Goal: Task Accomplishment & Management: Complete application form

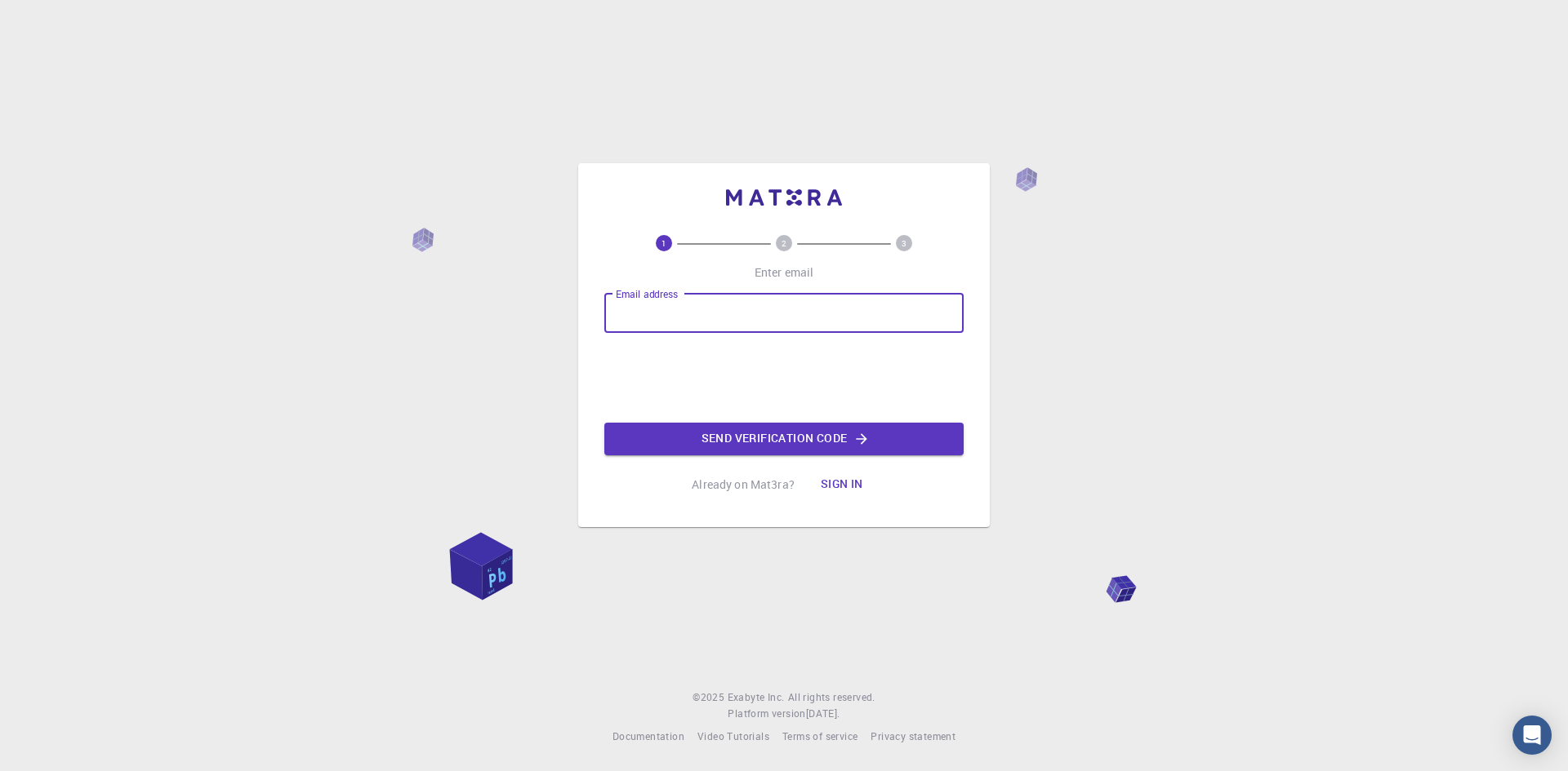
type input "[EMAIL_ADDRESS][DOMAIN_NAME]"
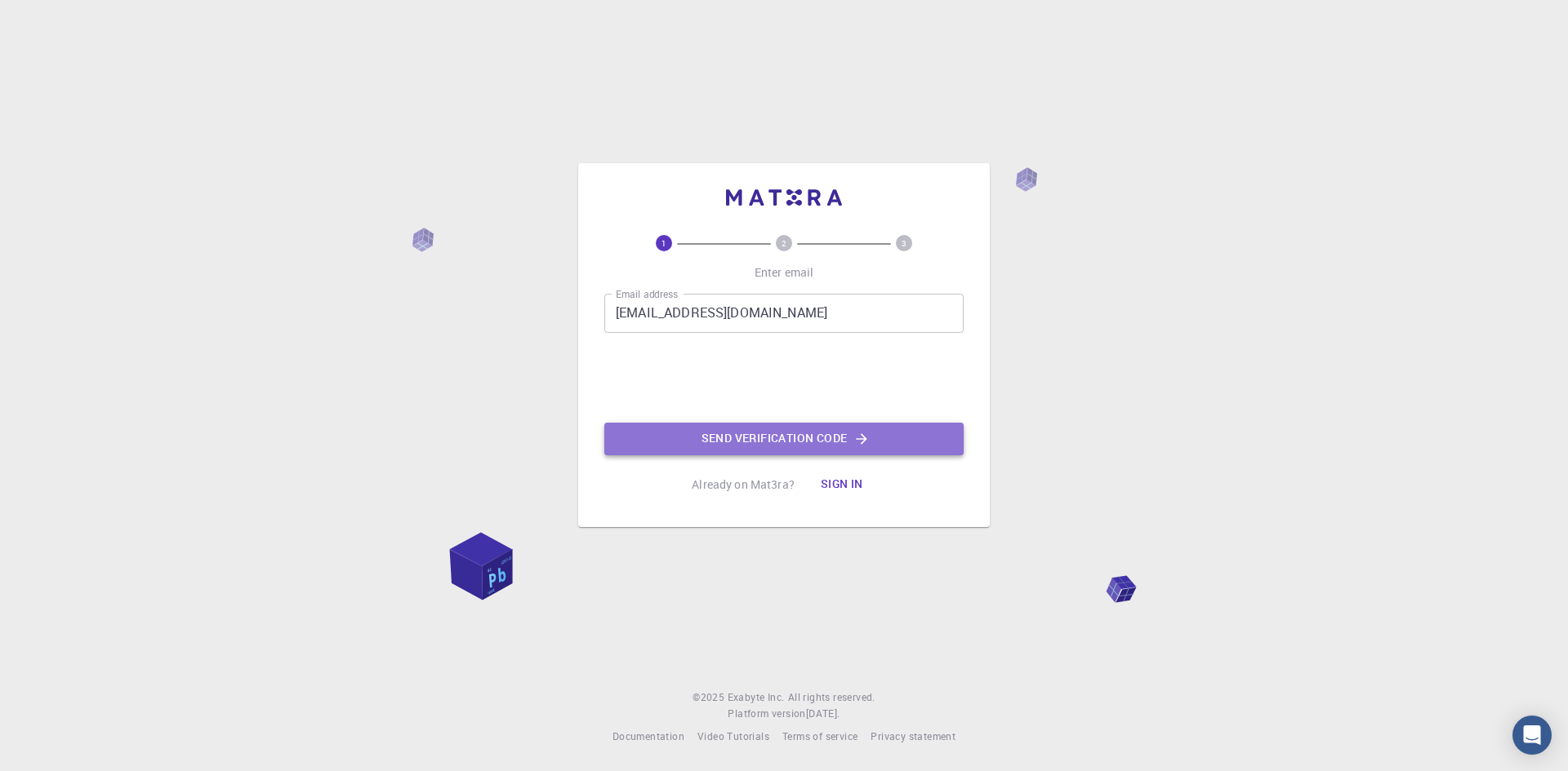
click at [751, 446] on button "Send verification code" at bounding box center [784, 439] width 359 height 33
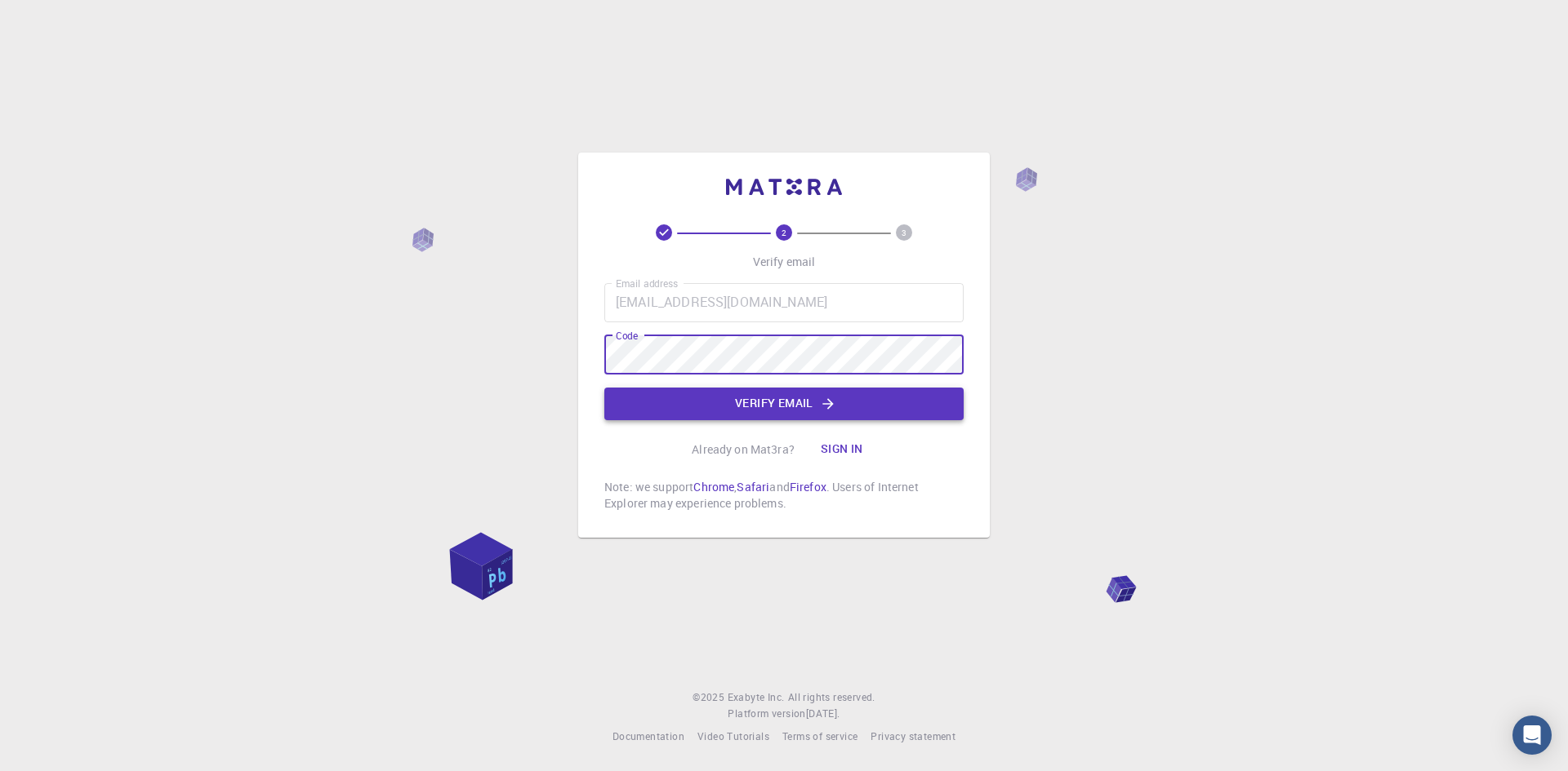
click at [888, 403] on button "Verify email" at bounding box center [784, 404] width 359 height 33
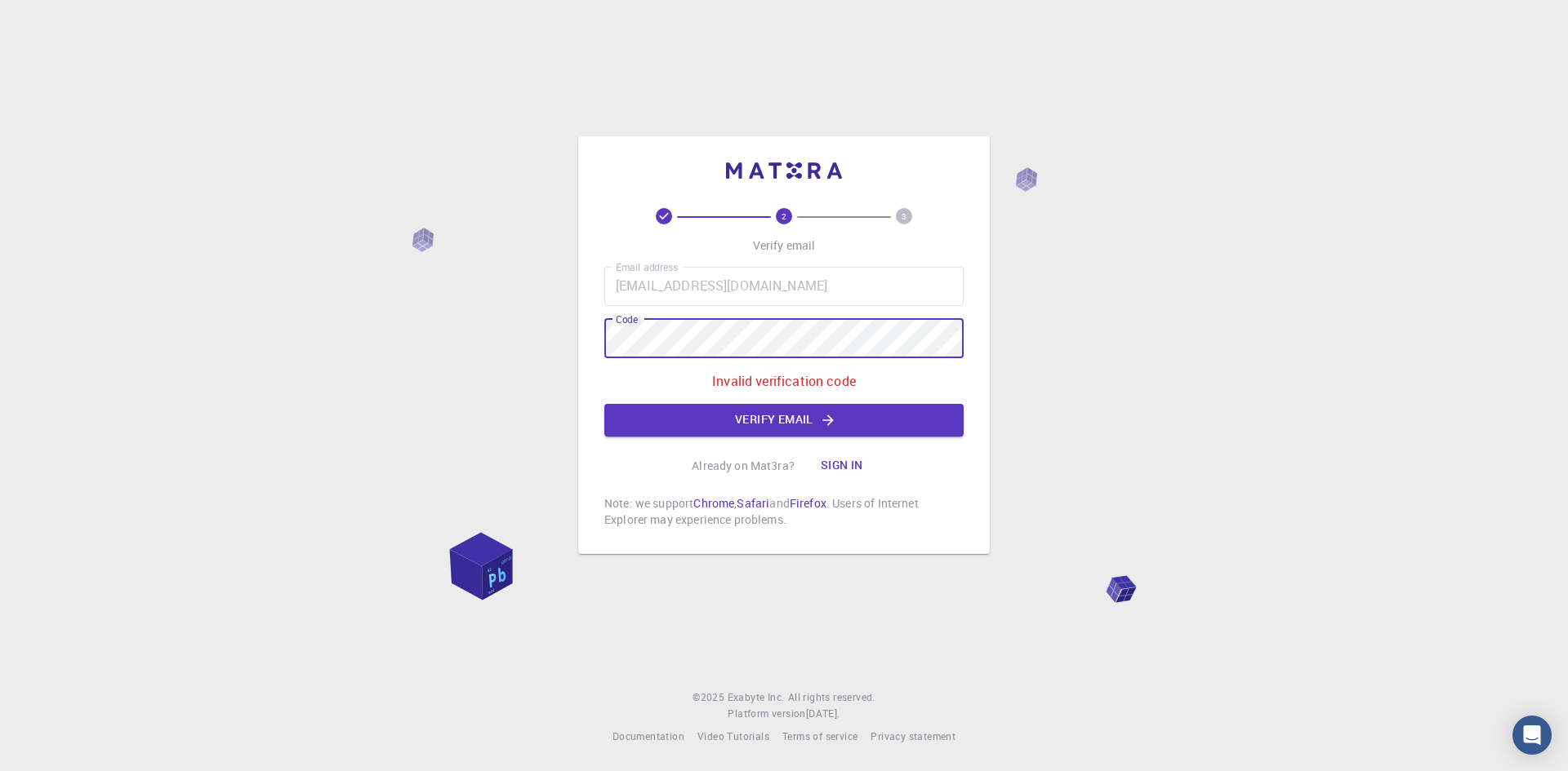
click at [305, 388] on div "2 3 Verify email Email address [EMAIL_ADDRESS][DOMAIN_NAME] Email address Code …" at bounding box center [784, 386] width 1568 height 771
click at [852, 416] on button "Verify email" at bounding box center [784, 420] width 359 height 33
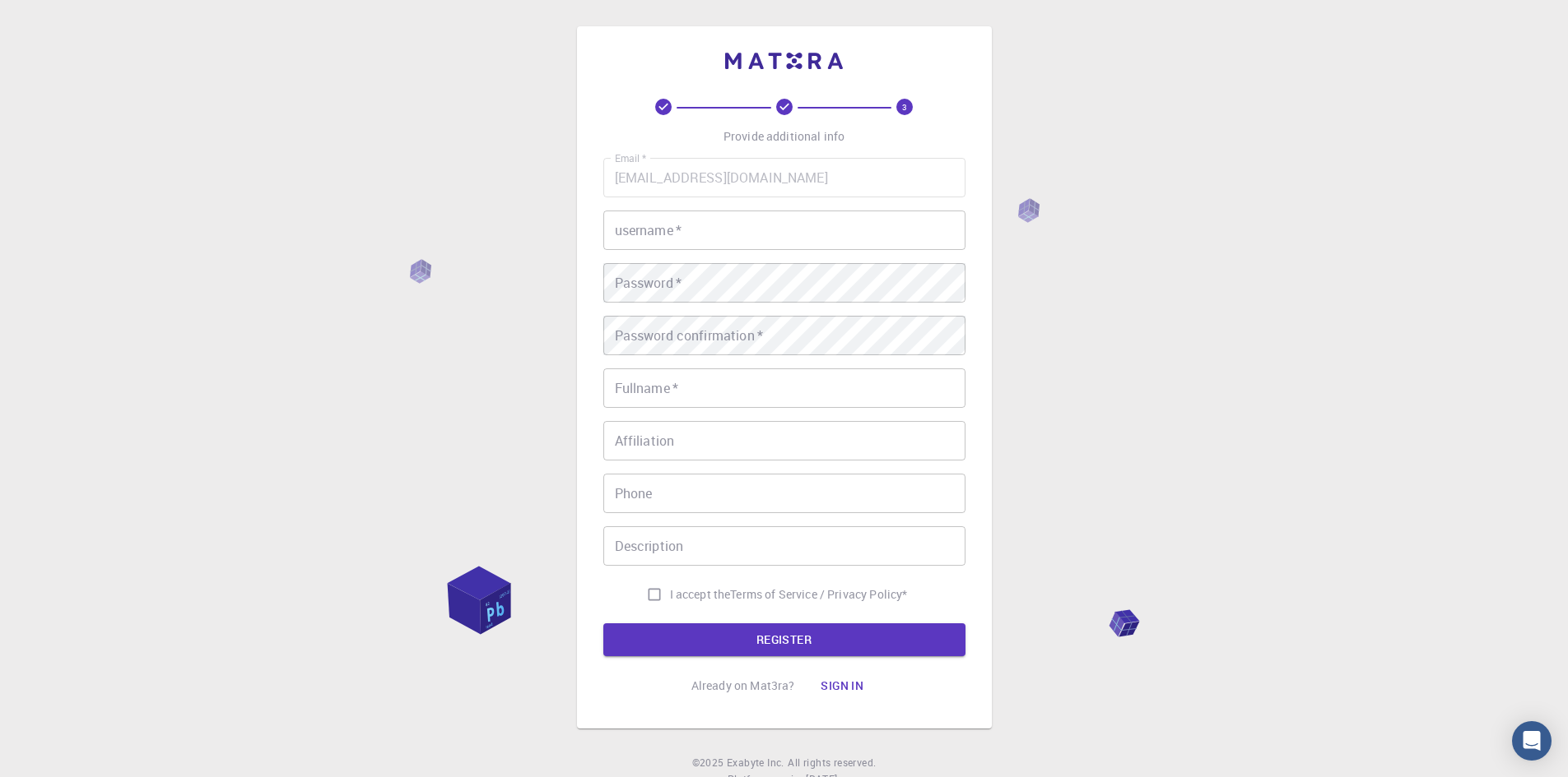
click at [679, 217] on input "username   *" at bounding box center [784, 230] width 362 height 39
click at [690, 263] on div "Email   * [EMAIL_ADDRESS][DOMAIN_NAME] Email   * username   * kubket username  …" at bounding box center [784, 384] width 362 height 453
type input "kubket"
drag, startPoint x: 783, startPoint y: 393, endPoint x: 1014, endPoint y: 346, distance: 235.7
click at [783, 393] on input "Fullname   *" at bounding box center [784, 388] width 362 height 39
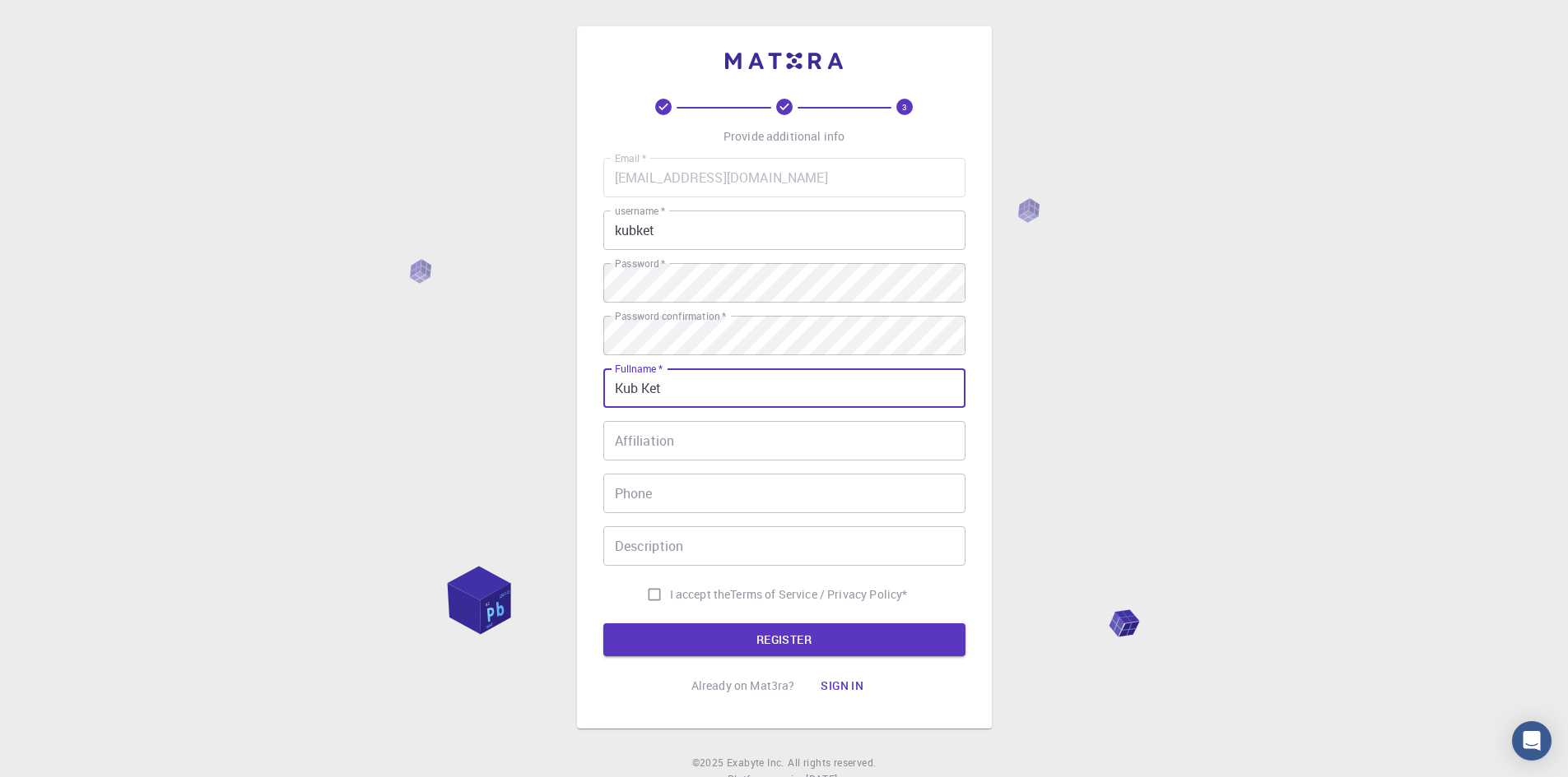
type input "Kub Ket"
click at [907, 471] on div "Email   * [EMAIL_ADDRESS][DOMAIN_NAME] Email   * username   * kubket username  …" at bounding box center [784, 384] width 362 height 453
click at [904, 462] on div "Email   * [EMAIL_ADDRESS][DOMAIN_NAME] Email   * username   * kubket username  …" at bounding box center [784, 384] width 362 height 453
click at [899, 447] on input "Affiliation" at bounding box center [784, 441] width 362 height 39
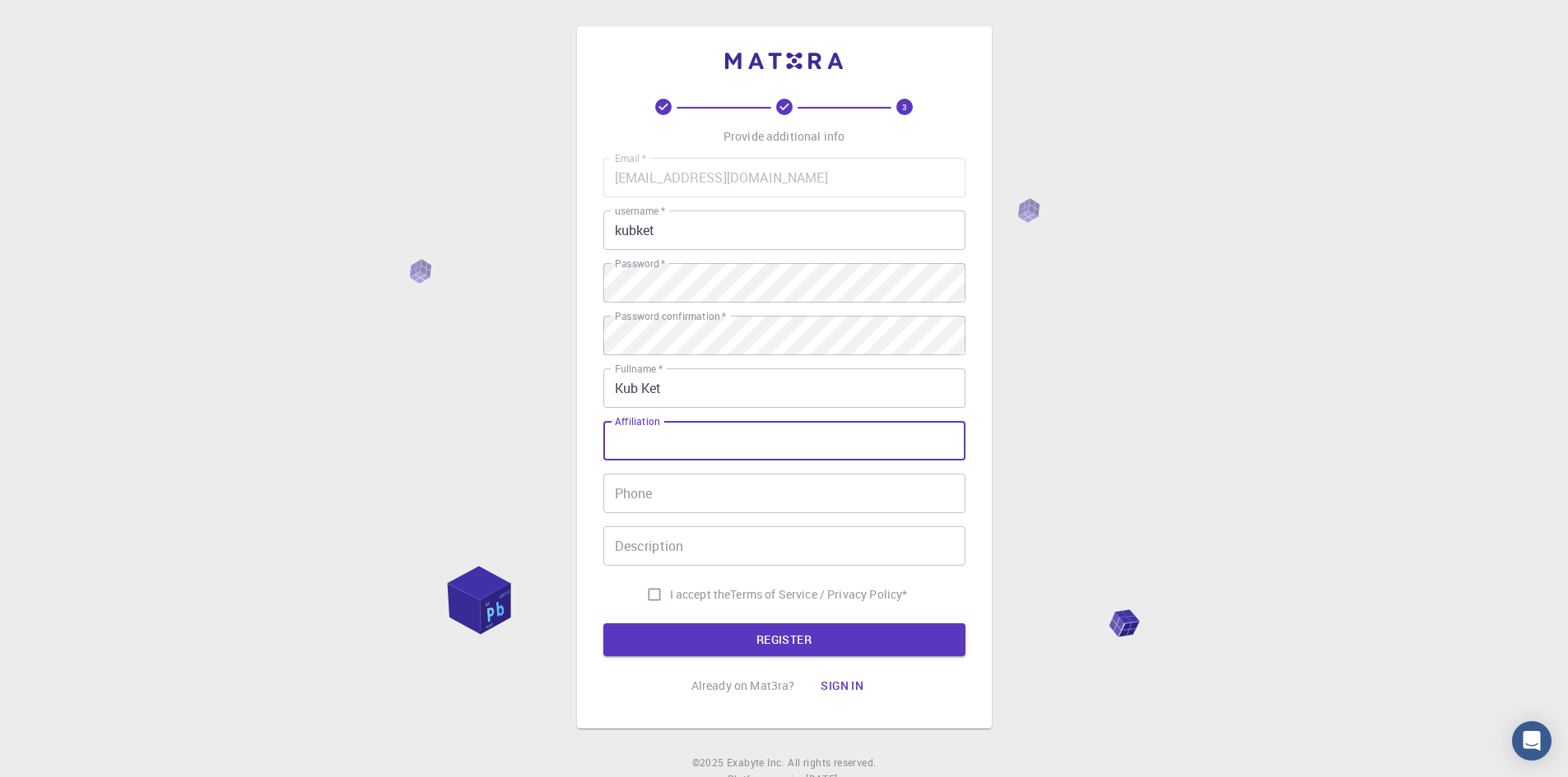
click at [642, 599] on input "I accept the Terms of Service / Privacy Policy *" at bounding box center [653, 594] width 31 height 31
checkbox input "true"
click at [706, 627] on button "REGISTER" at bounding box center [784, 640] width 362 height 33
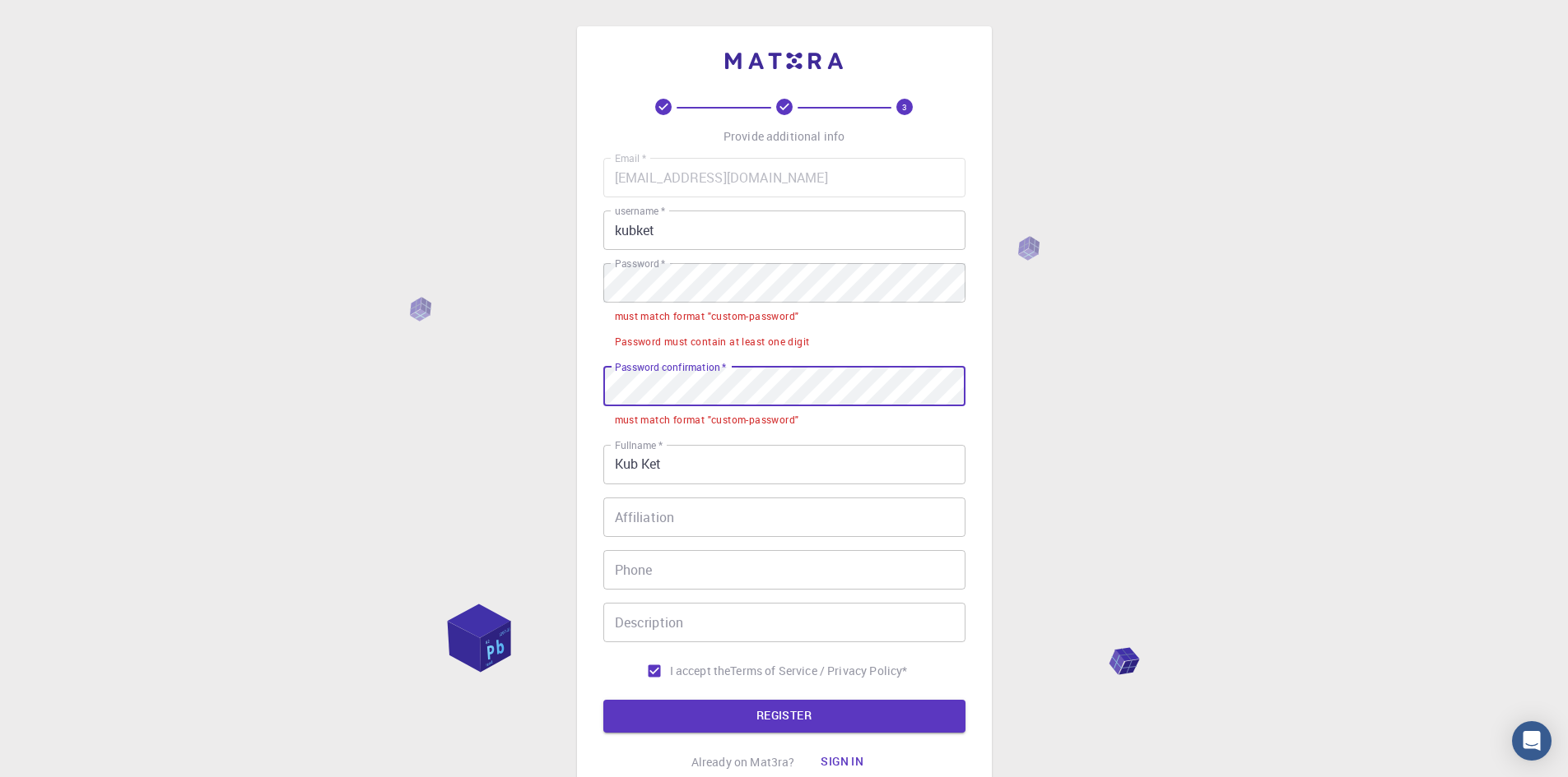
click at [428, 413] on div "3 Provide additional info Email   * [EMAIL_ADDRESS][DOMAIN_NAME] Email   * user…" at bounding box center [784, 456] width 1568 height 913
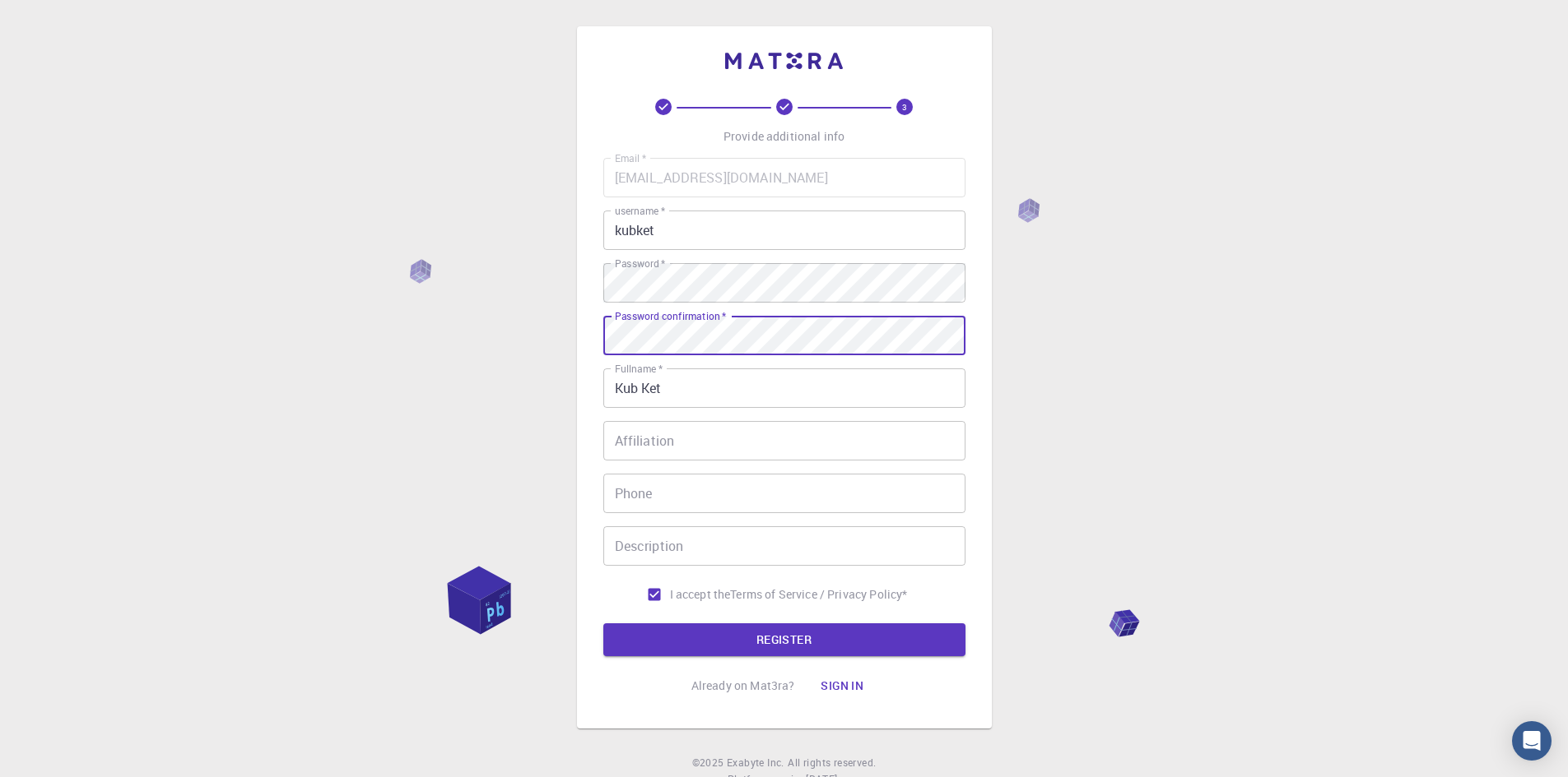
click at [820, 644] on button "REGISTER" at bounding box center [784, 640] width 362 height 33
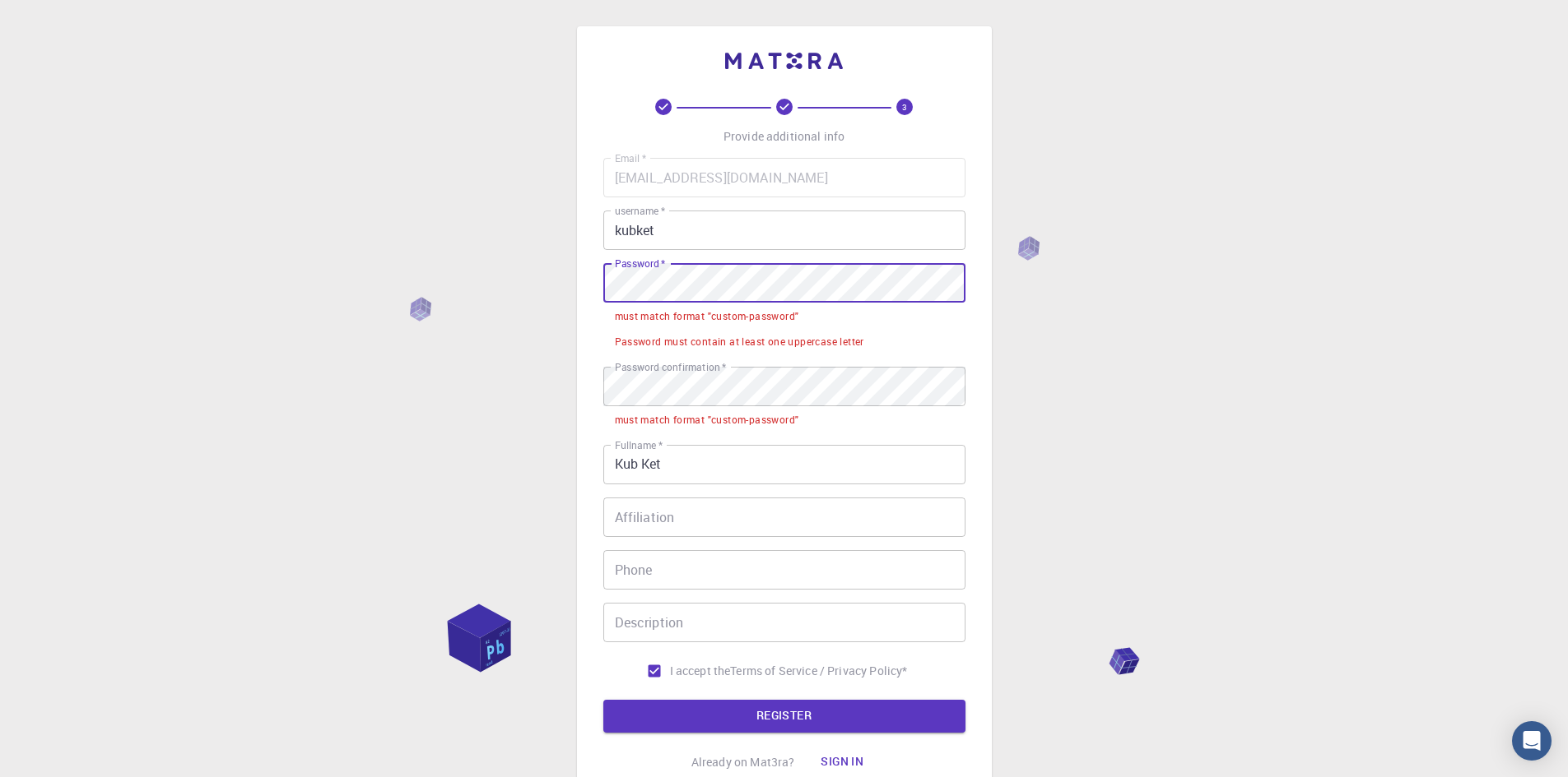
click at [580, 289] on div "3 Provide additional info Email   * [EMAIL_ADDRESS][DOMAIN_NAME] Email   * user…" at bounding box center [784, 416] width 415 height 779
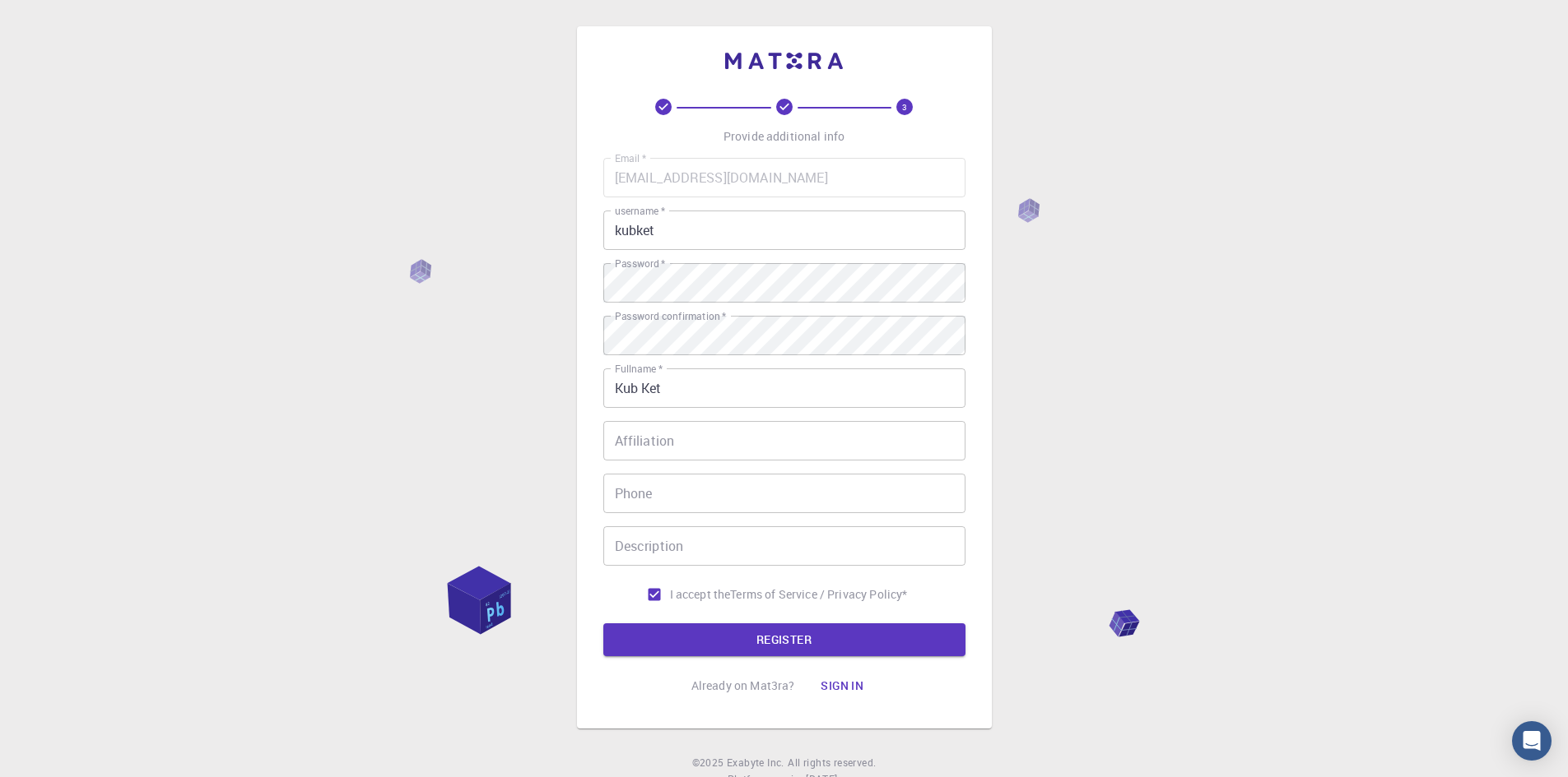
click at [889, 620] on form "Email   * [EMAIL_ADDRESS][DOMAIN_NAME] Email   * username   * kubket username  …" at bounding box center [784, 406] width 362 height 498
click at [884, 625] on button "REGISTER" at bounding box center [784, 640] width 362 height 33
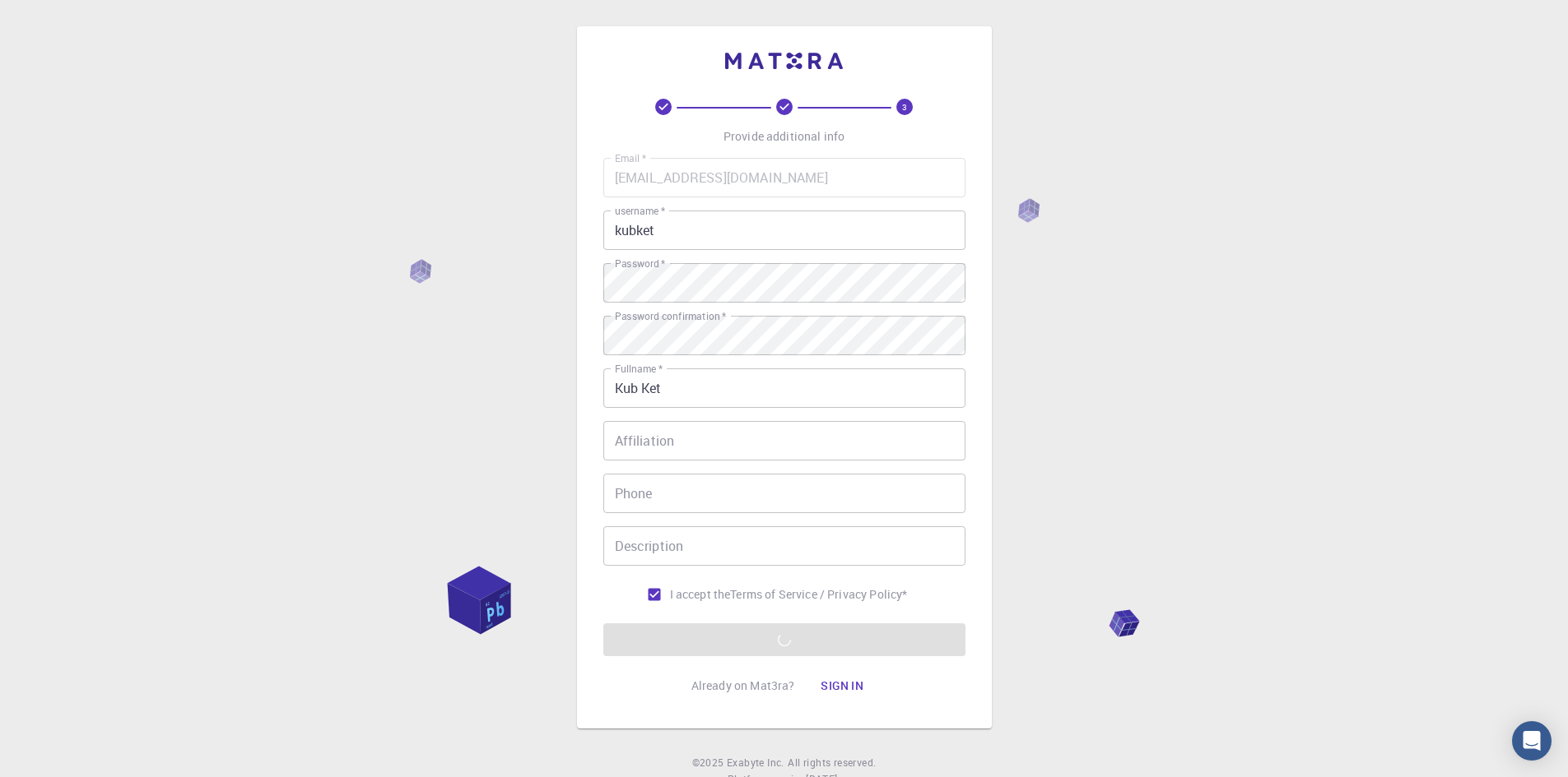
drag, startPoint x: 710, startPoint y: 379, endPoint x: 482, endPoint y: 391, distance: 228.3
click at [485, 391] on div "3 Provide additional info Email   * [EMAIL_ADDRESS][DOMAIN_NAME] Email   * user…" at bounding box center [784, 419] width 1568 height 838
click at [1045, 345] on div "3 Provide additional info Email   * [EMAIL_ADDRESS][DOMAIN_NAME] Email   * user…" at bounding box center [784, 419] width 1568 height 838
click at [698, 391] on input "Fullname   *" at bounding box center [784, 388] width 362 height 39
type input "Kub Ket"
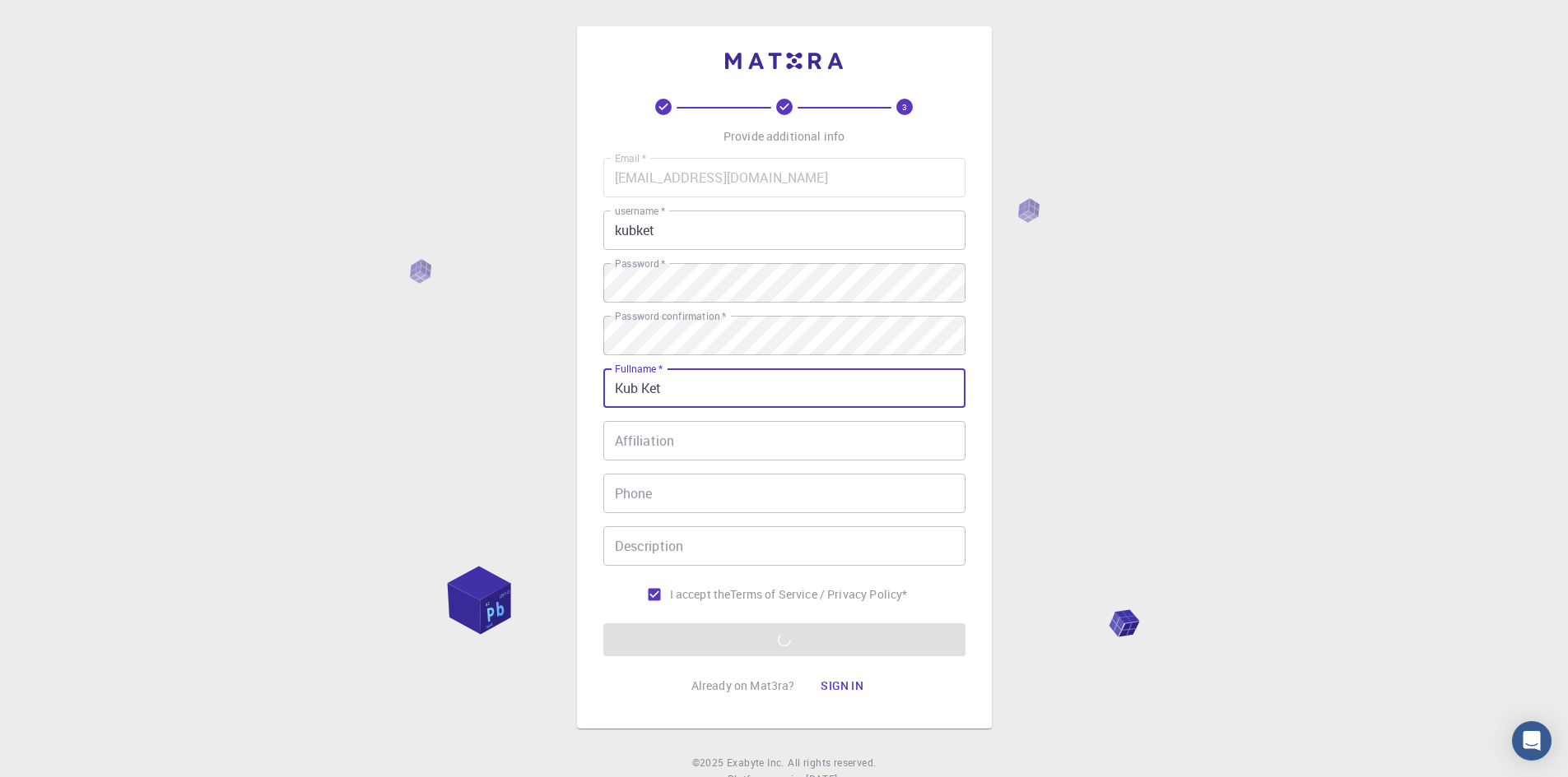
click at [1076, 487] on div "3 Provide additional info Email   * [EMAIL_ADDRESS][DOMAIN_NAME] Email   * user…" at bounding box center [784, 419] width 1568 height 838
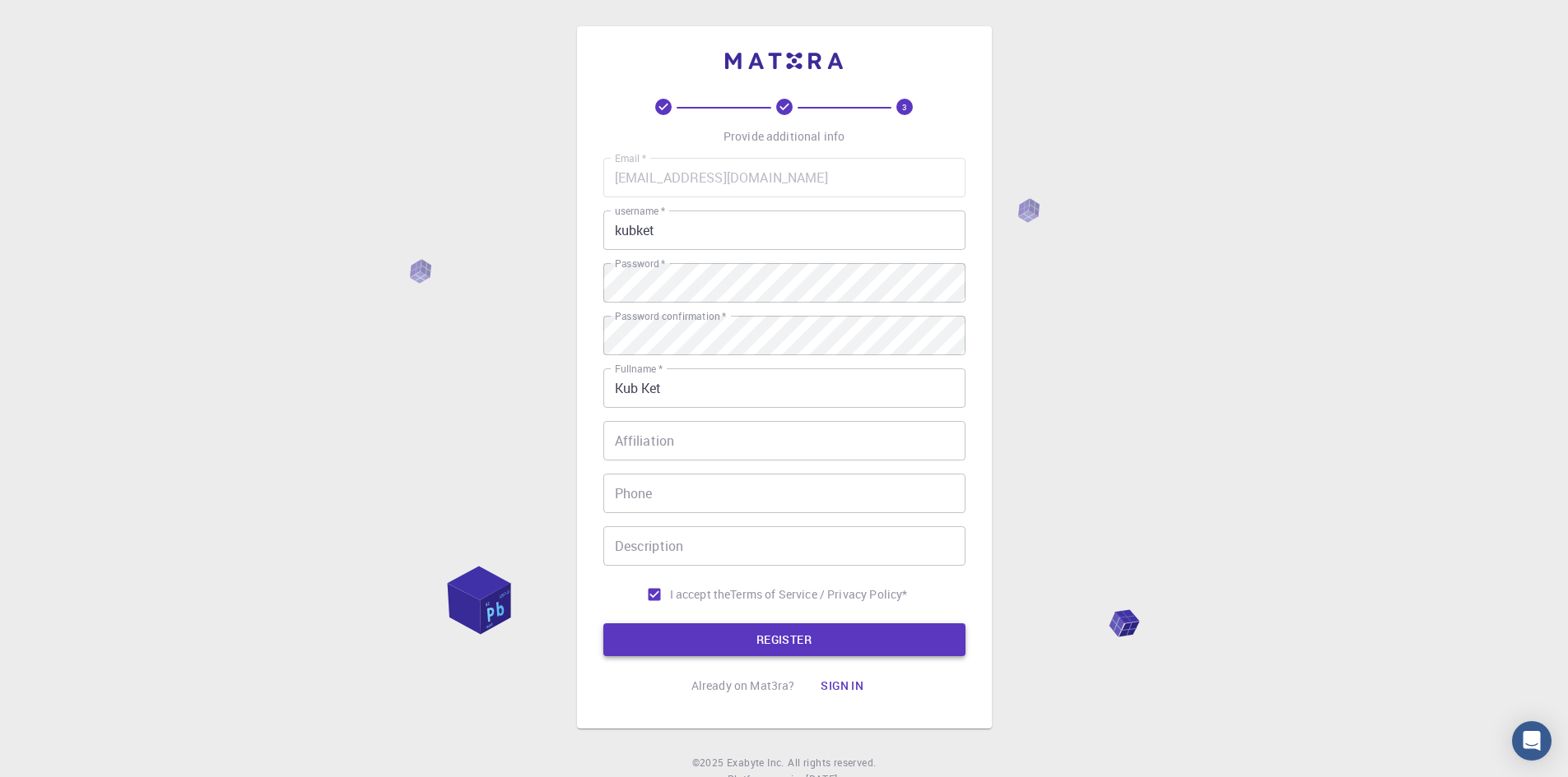
click at [824, 628] on button "REGISTER" at bounding box center [784, 640] width 362 height 33
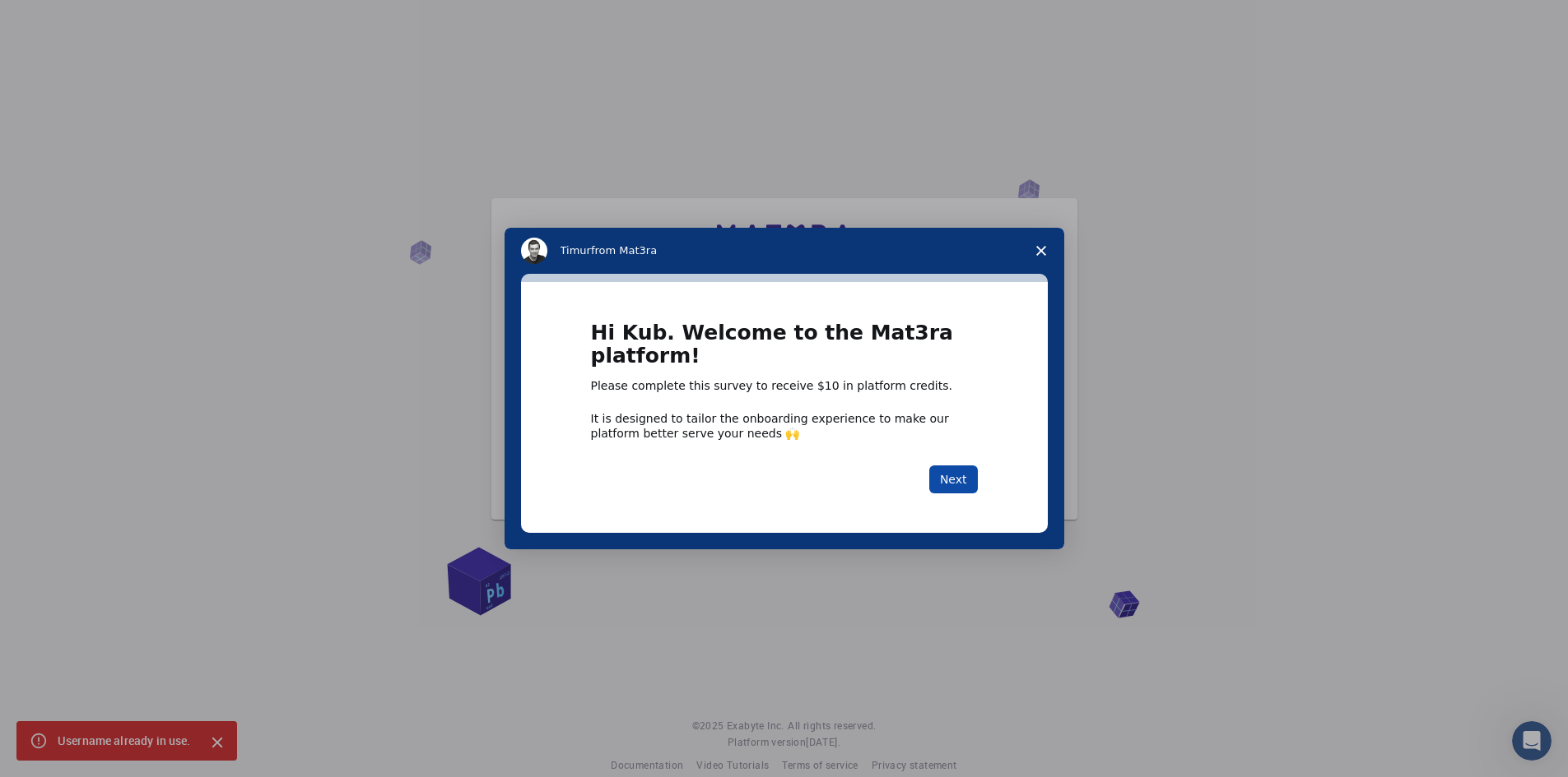
click at [940, 470] on button "Next" at bounding box center [953, 479] width 48 height 28
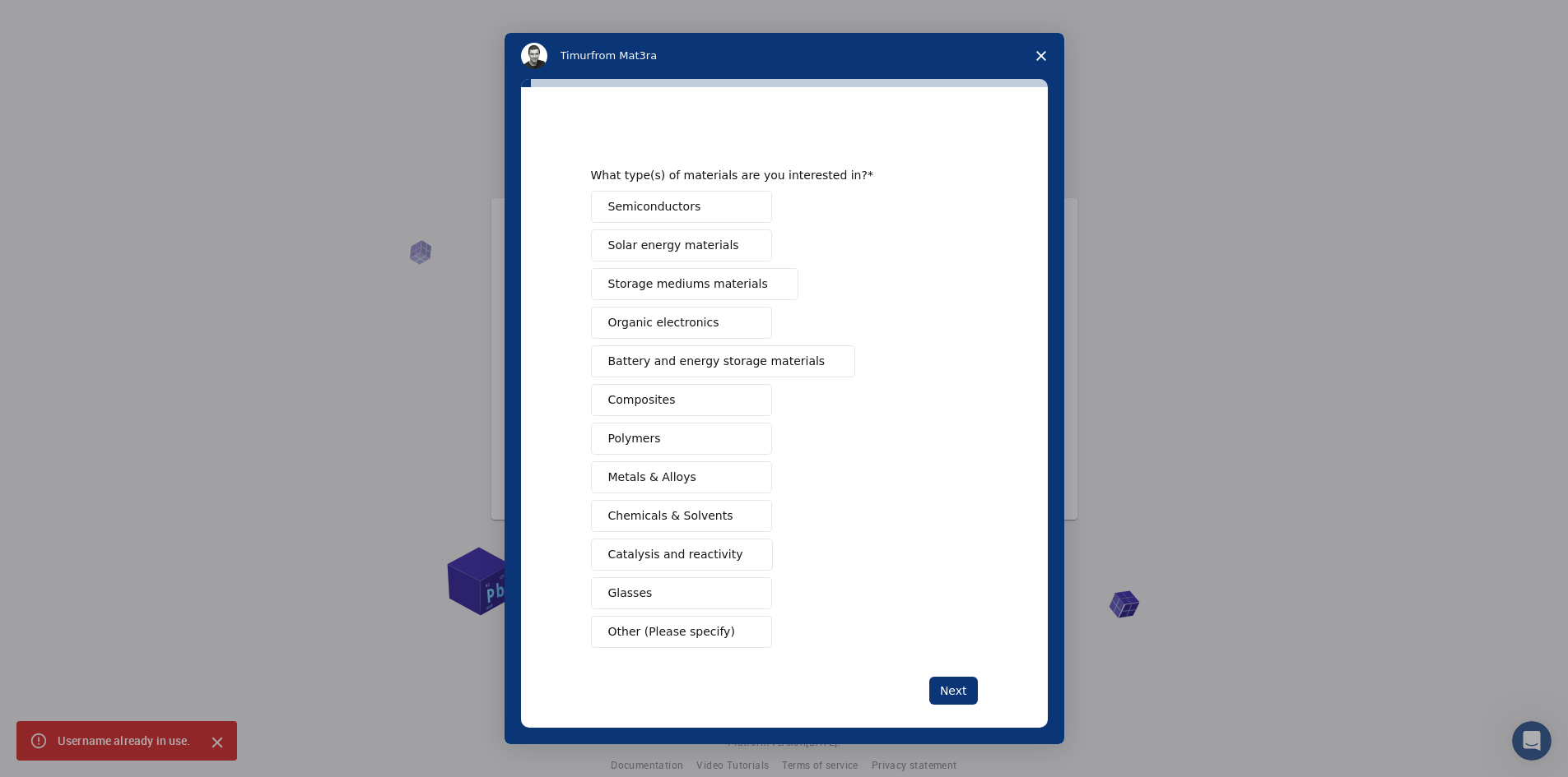
click at [1030, 58] on span "Close survey" at bounding box center [1041, 56] width 46 height 46
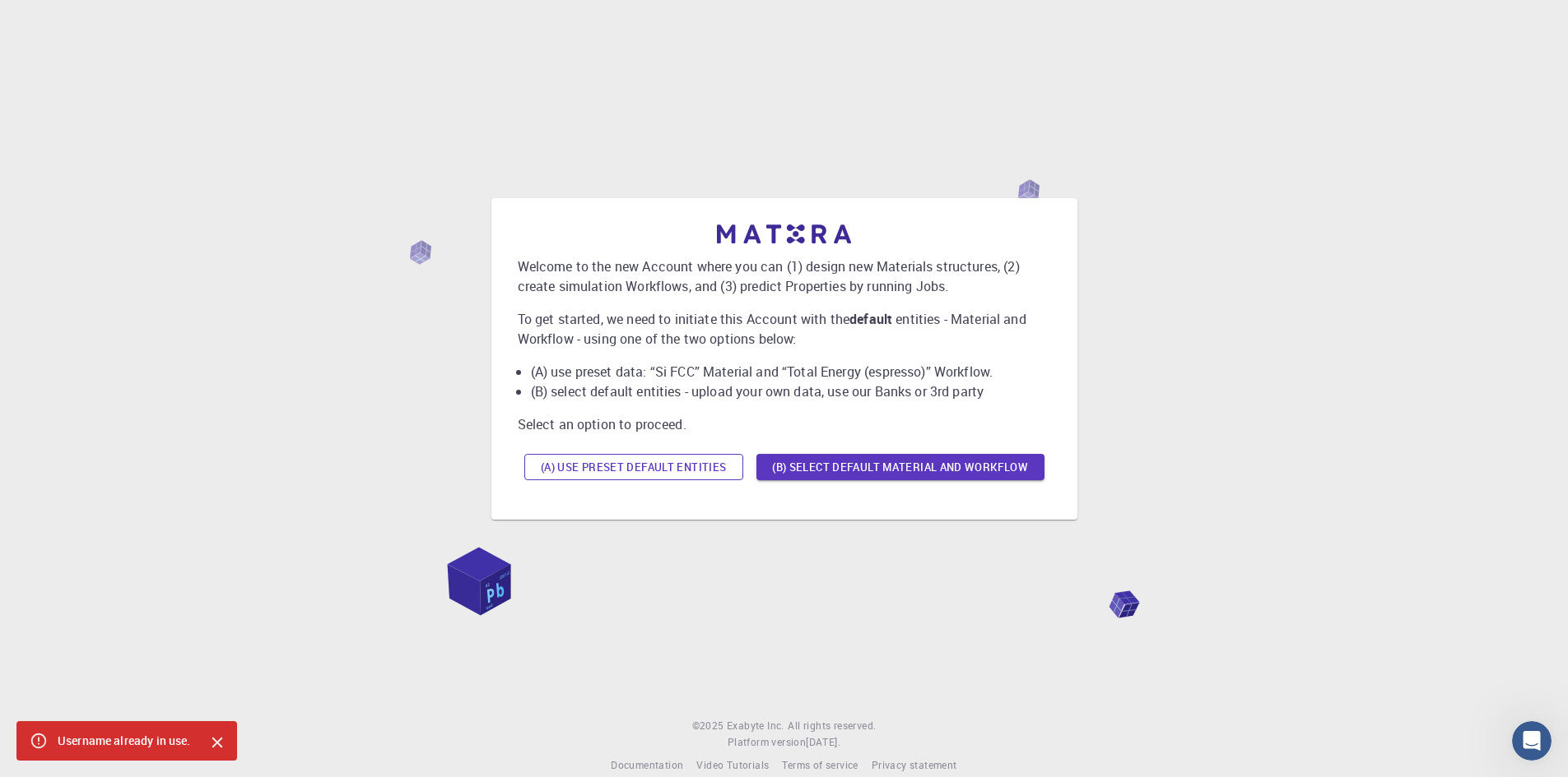
click at [693, 477] on button "(A) Use preset default entities" at bounding box center [634, 468] width 219 height 27
